Goal: Task Accomplishment & Management: Manage account settings

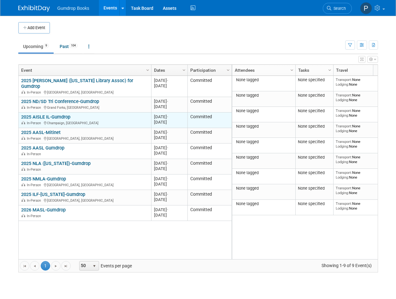
click at [45, 114] on link "2025 AISLE IL-Gumdrop" at bounding box center [45, 117] width 49 height 6
click at [57, 114] on link "2025 AISLE IL-Gumdrop" at bounding box center [45, 117] width 49 height 6
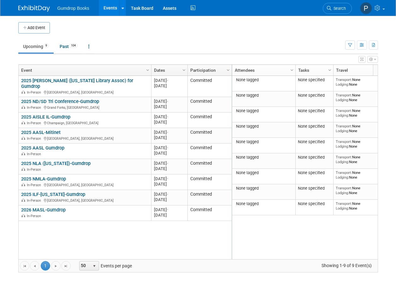
click at [25, 7] on img at bounding box center [34, 8] width 32 height 6
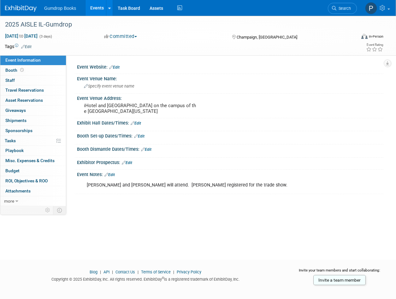
click at [111, 173] on link "Edit" at bounding box center [109, 174] width 10 height 4
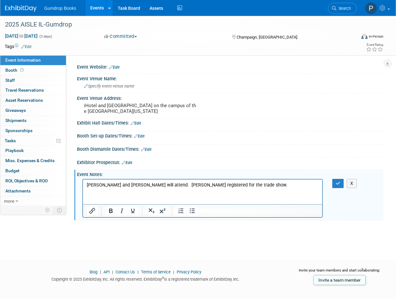
click at [252, 184] on p "[PERSON_NAME] and [PERSON_NAME] will attend. [PERSON_NAME] registered for the t…" at bounding box center [203, 185] width 232 height 6
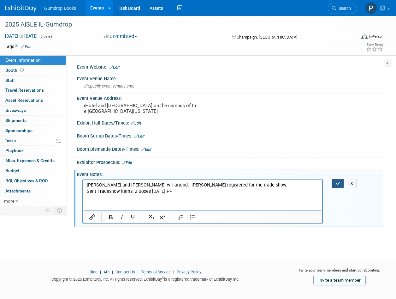
click at [337, 182] on icon "button" at bounding box center [338, 183] width 5 height 4
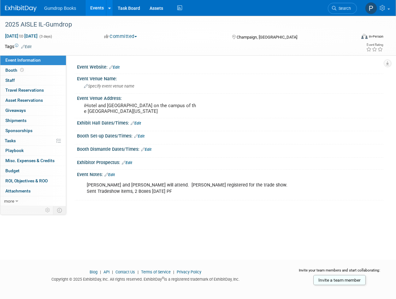
click at [52, 8] on span "Gumdrop Books" at bounding box center [60, 8] width 32 height 5
